Goal: Use online tool/utility: Utilize a website feature to perform a specific function

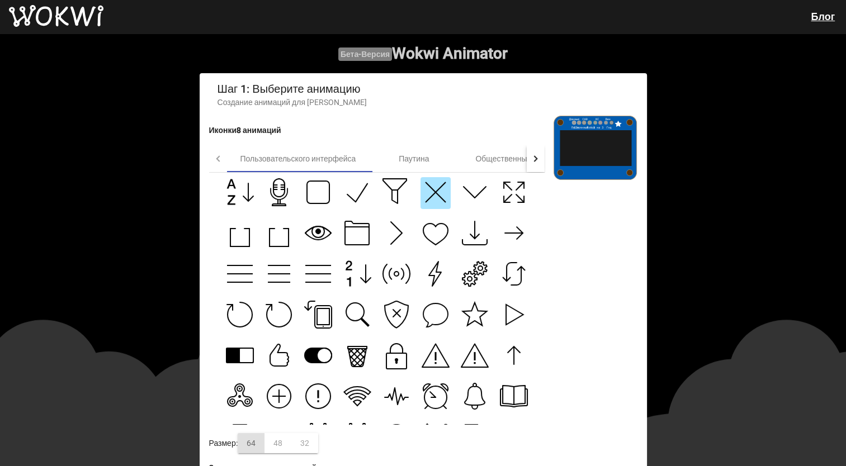
click at [352, 354] on g at bounding box center [357, 354] width 19 height 23
click at [390, 368] on icon at bounding box center [396, 361] width 20 height 16
click at [461, 366] on icon at bounding box center [475, 356] width 28 height 28
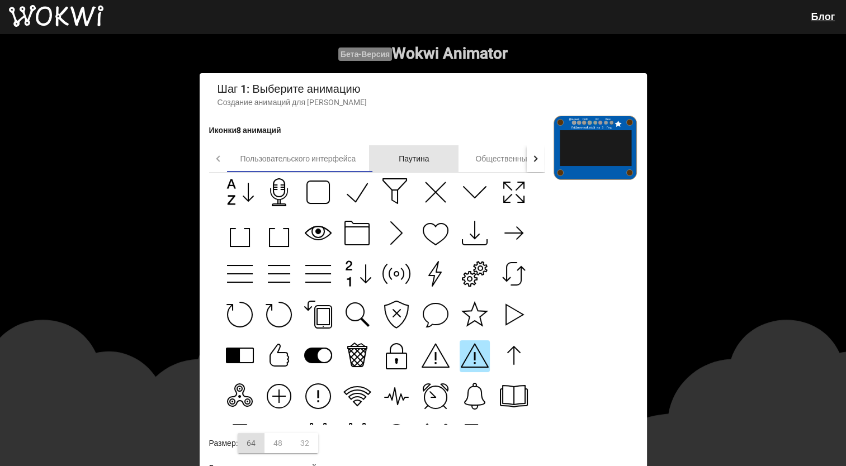
click at [435, 158] on div "Паутина" at bounding box center [413, 158] width 89 height 27
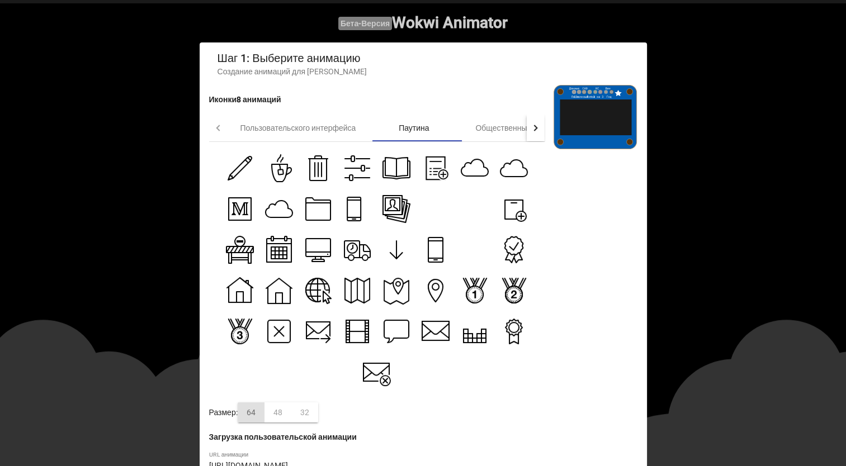
scroll to position [56, 0]
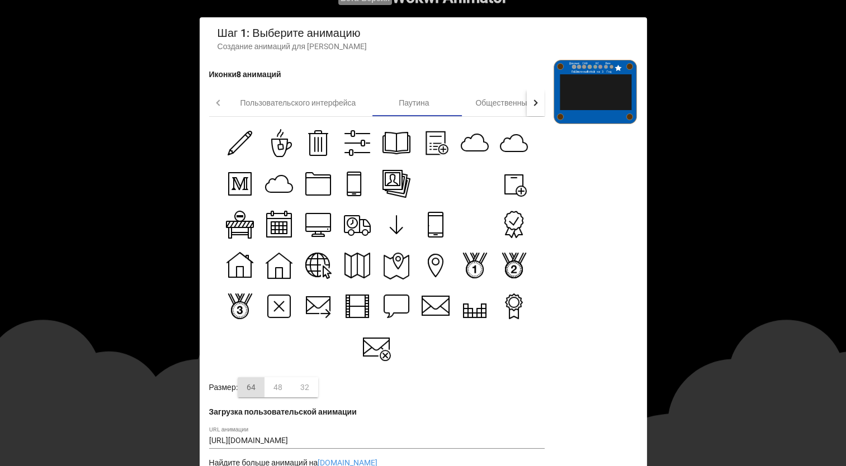
click at [430, 229] on icon at bounding box center [435, 224] width 15 height 25
type input "[URL][DOMAIN_NAME]"
